Goal: Navigation & Orientation: Understand site structure

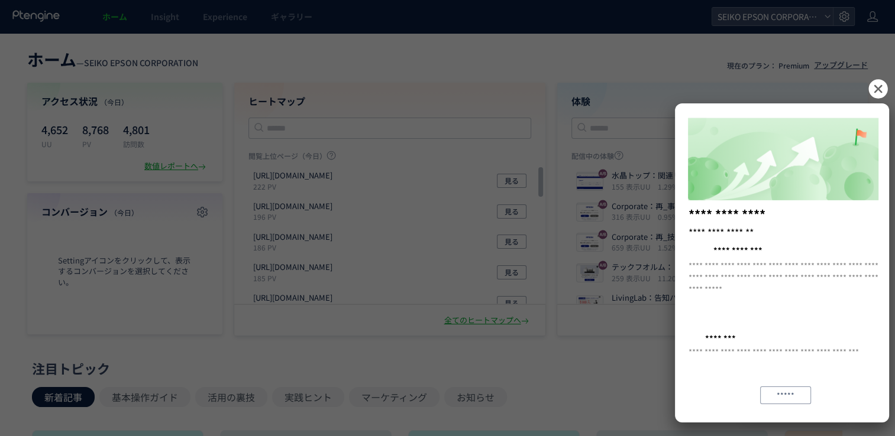
click at [875, 95] on icon at bounding box center [877, 88] width 19 height 19
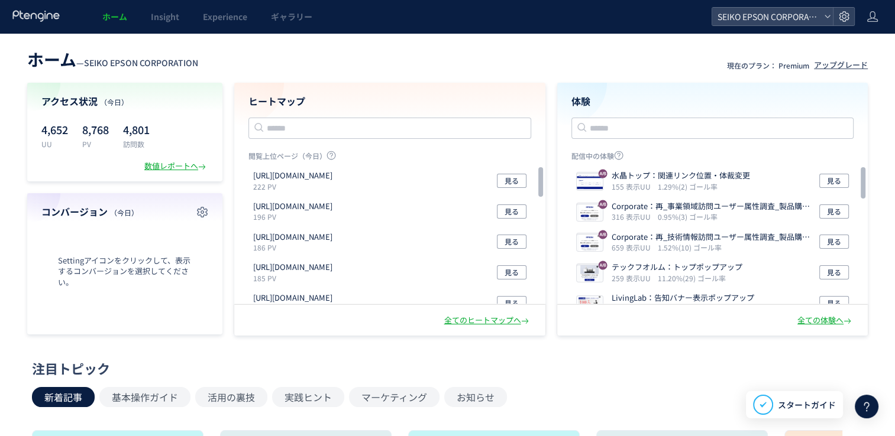
click at [589, 67] on header "ホーム — SEIKO EPSON CORPORATION 現在のプラン： Premium アップグレード" at bounding box center [447, 58] width 840 height 26
click at [615, 355] on div "配信中の体験 水晶トップ：関連リンク位置・体裁変更 155 表示UU 1.29%(2) ゴール率 見る Corporate：再_事業領域訪問ユーザー属性調査_…" at bounding box center [712, 256] width 283 height 210
drag, startPoint x: 642, startPoint y: 383, endPoint x: 648, endPoint y: 381, distance: 6.2
click at [873, 17] on icon at bounding box center [872, 17] width 12 height 12
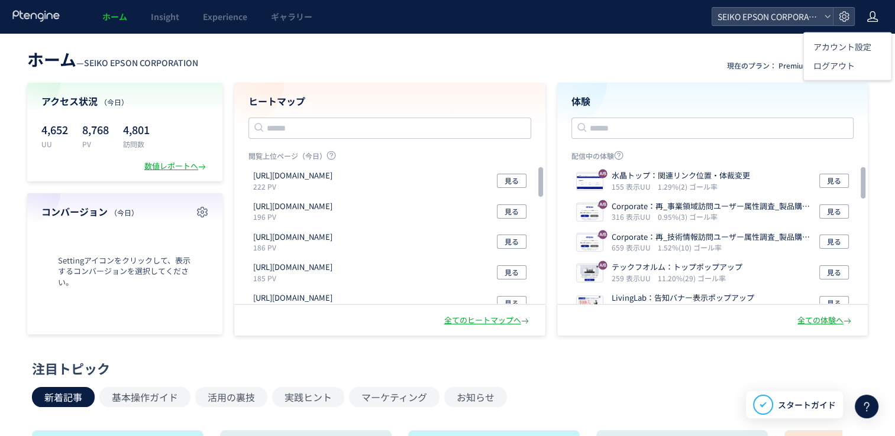
click at [589, 54] on header "ホーム — SEIKO EPSON CORPORATION 現在のプラン： Premium アップグレード" at bounding box center [447, 58] width 840 height 26
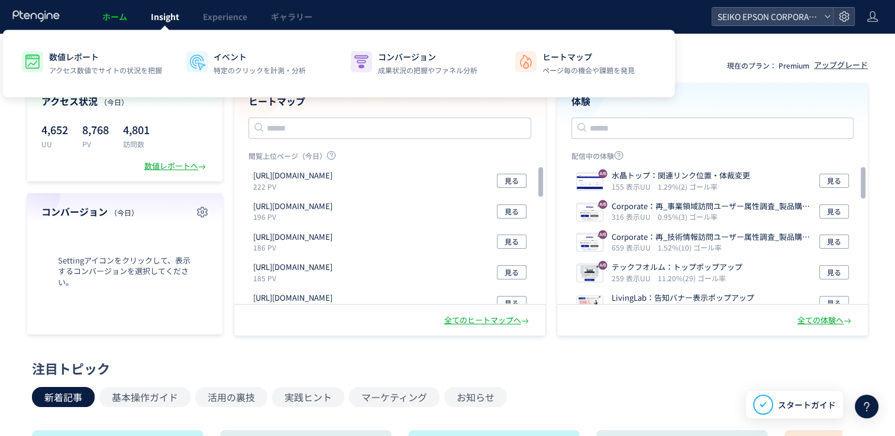
click at [173, 17] on span "Insight" at bounding box center [165, 17] width 28 height 12
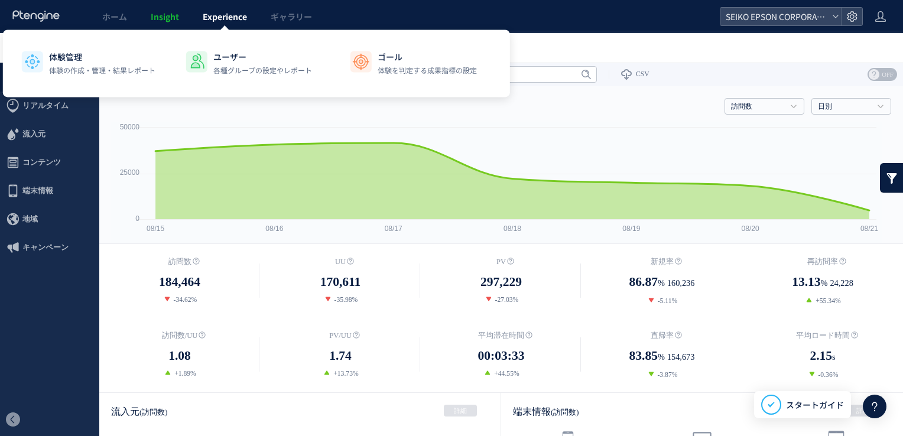
click at [221, 17] on span "Experience" at bounding box center [225, 17] width 44 height 12
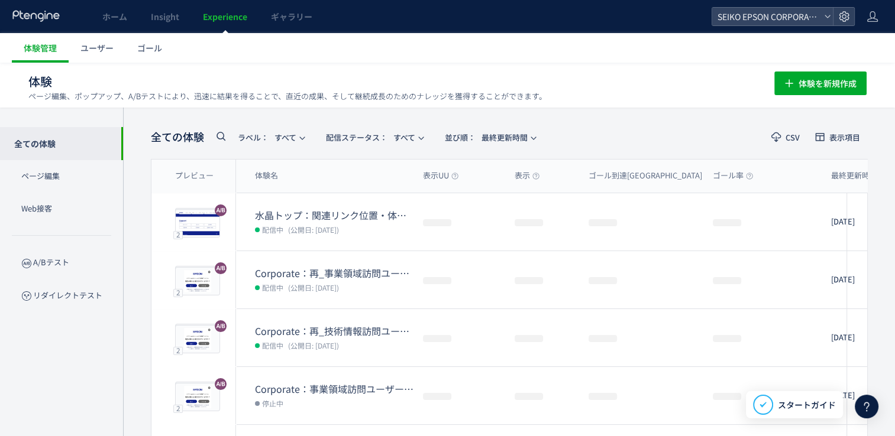
click at [293, 18] on span "ギャラリー" at bounding box center [291, 17] width 41 height 12
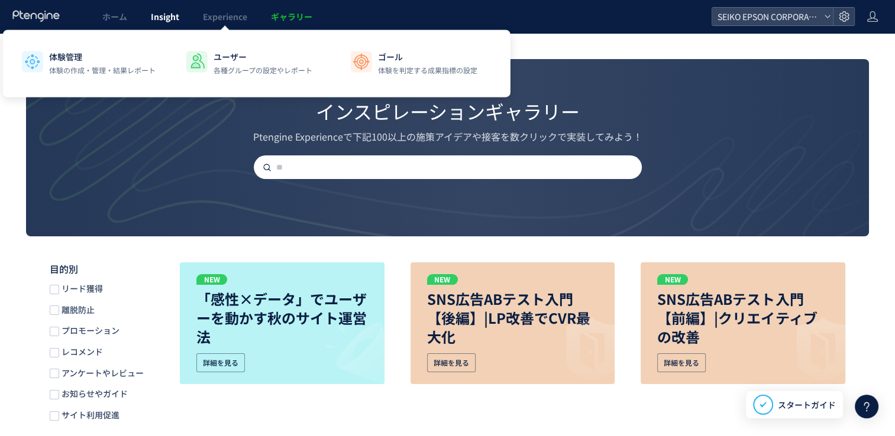
click at [169, 21] on span "Insight" at bounding box center [165, 17] width 28 height 12
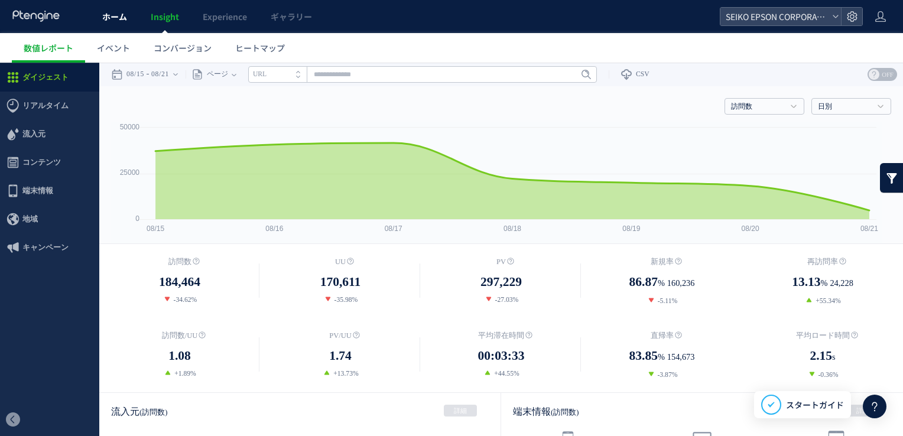
click at [118, 26] on link "ホーム" at bounding box center [114, 16] width 48 height 33
